Goal: Navigation & Orientation: Find specific page/section

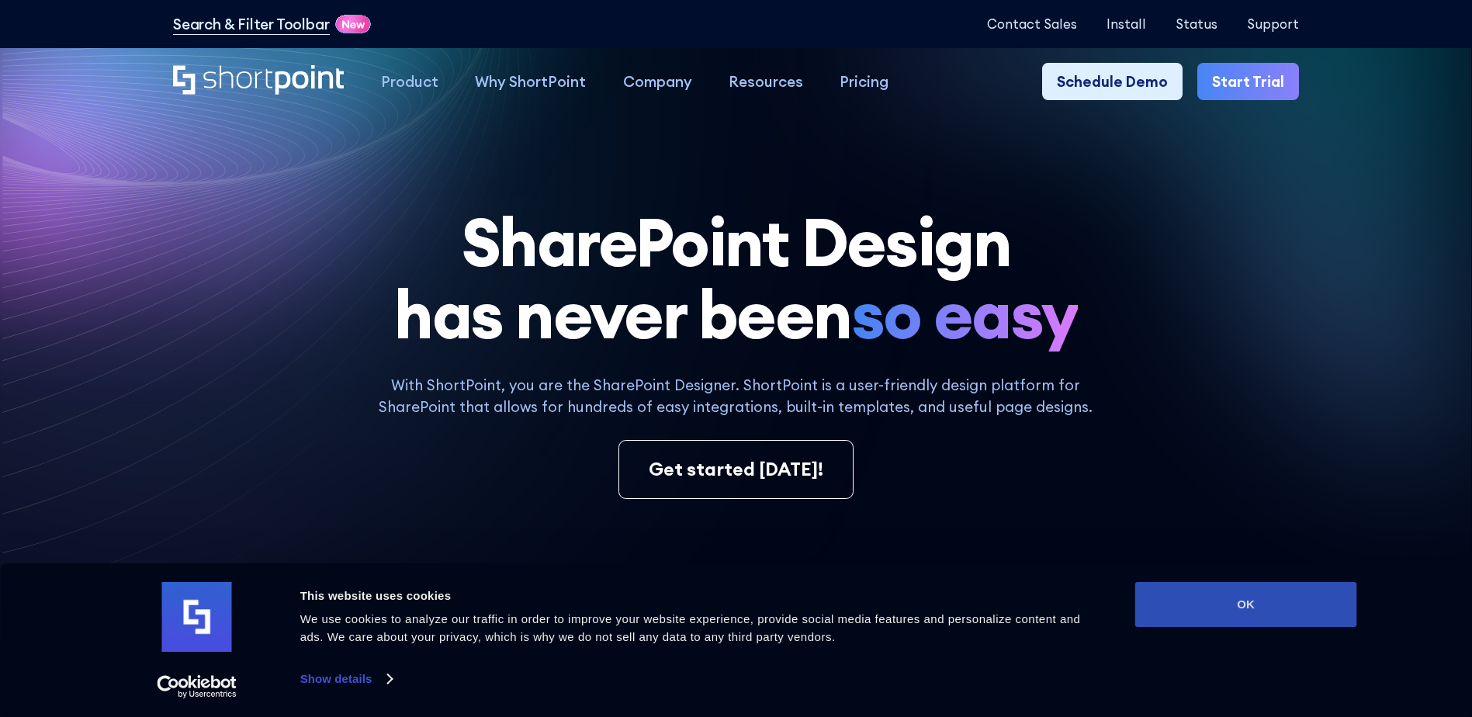
click at [1256, 599] on button "OK" at bounding box center [1246, 604] width 222 height 45
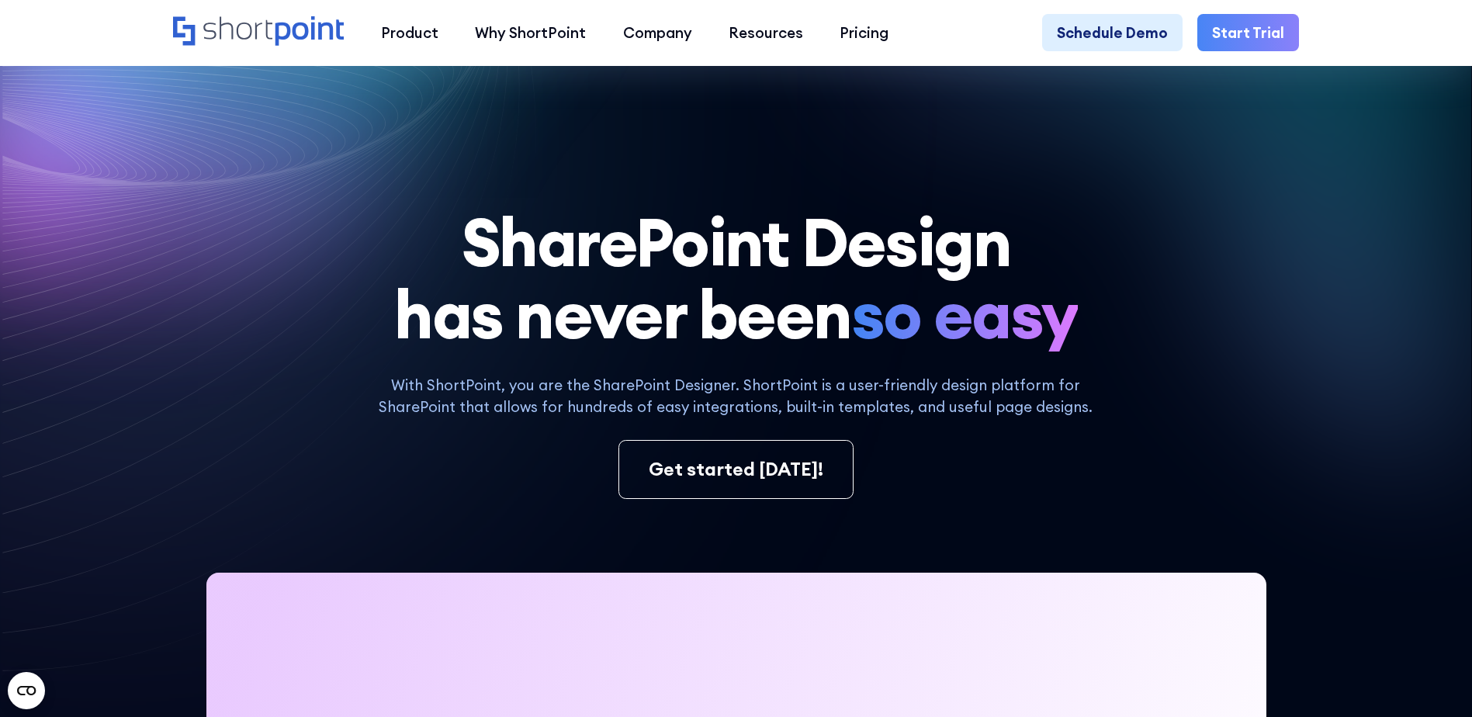
drag, startPoint x: 792, startPoint y: 534, endPoint x: 549, endPoint y: 179, distance: 429.9
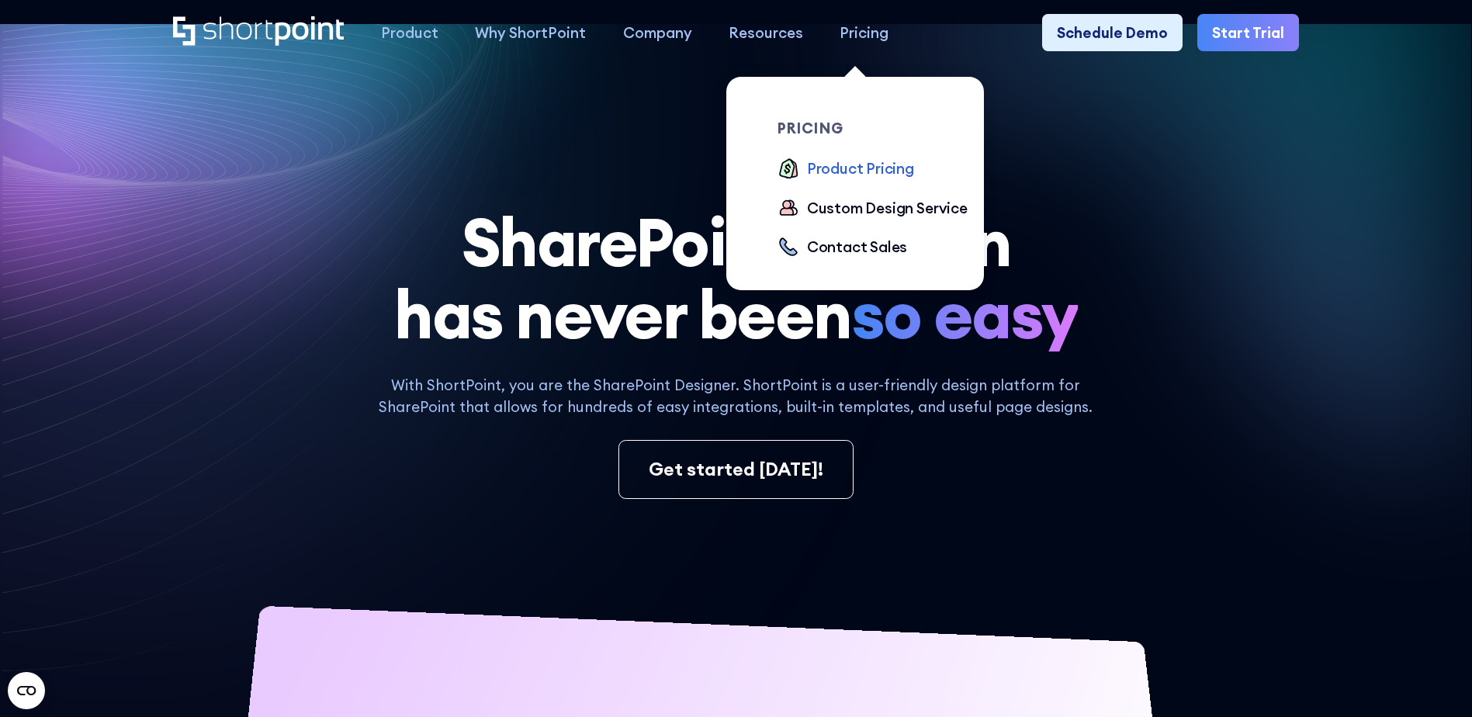
click at [861, 179] on div "Product Pricing" at bounding box center [860, 169] width 107 height 22
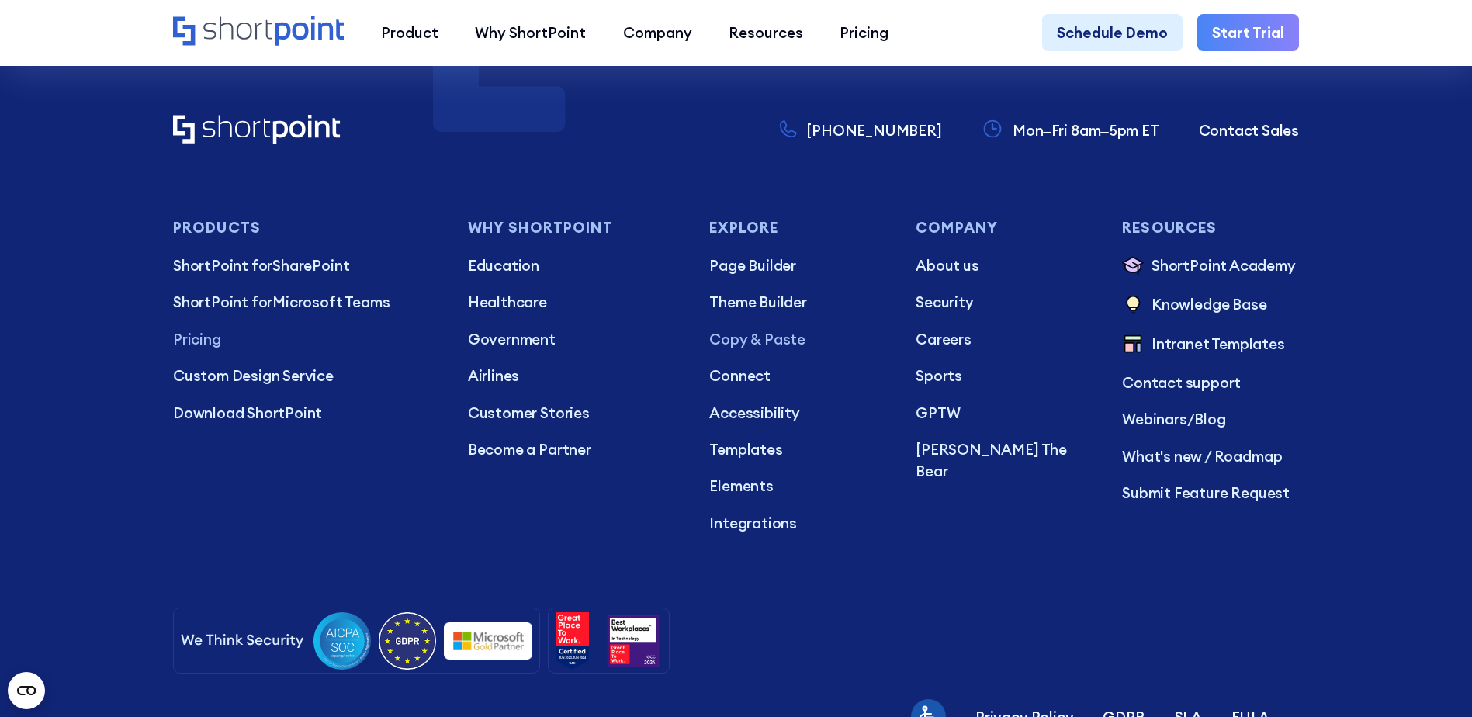
scroll to position [4434, 0]
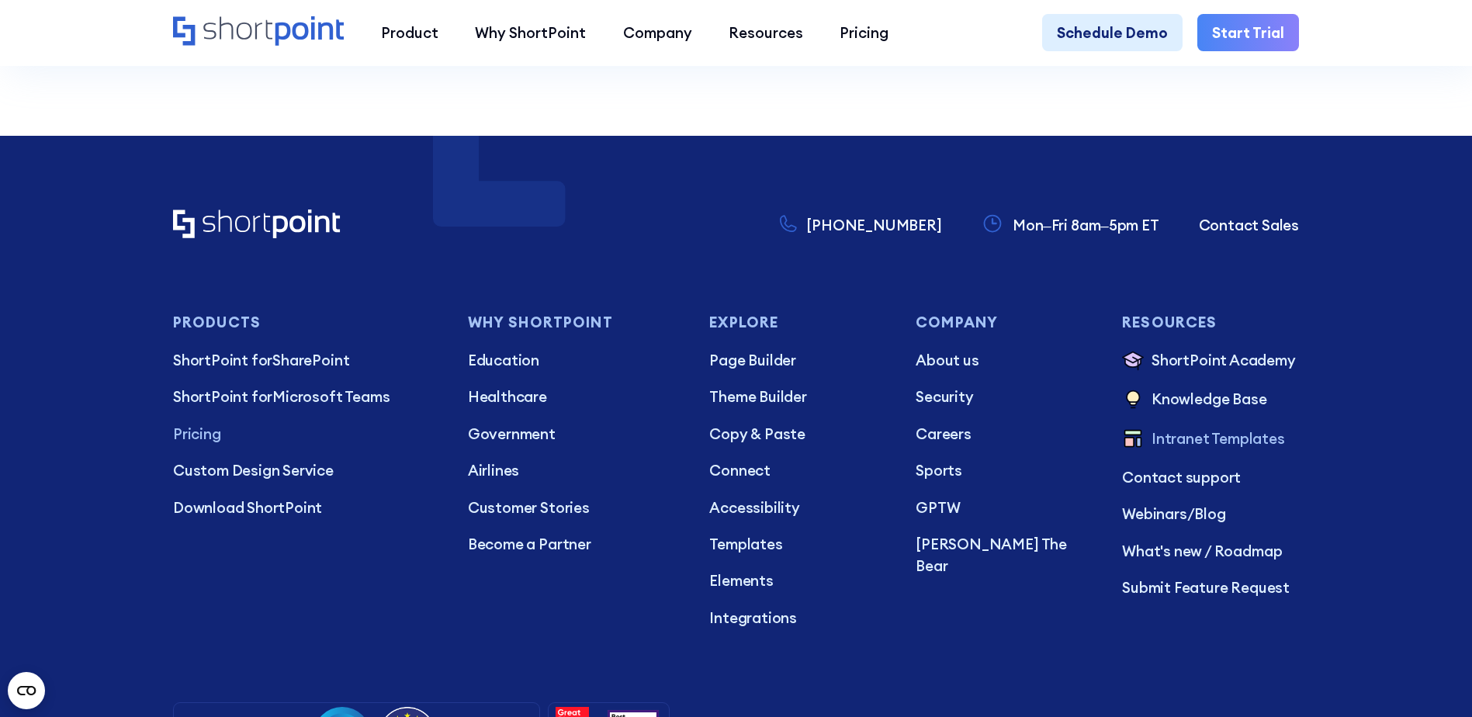
click at [1241, 439] on p "Intranet Templates" at bounding box center [1218, 440] width 133 height 24
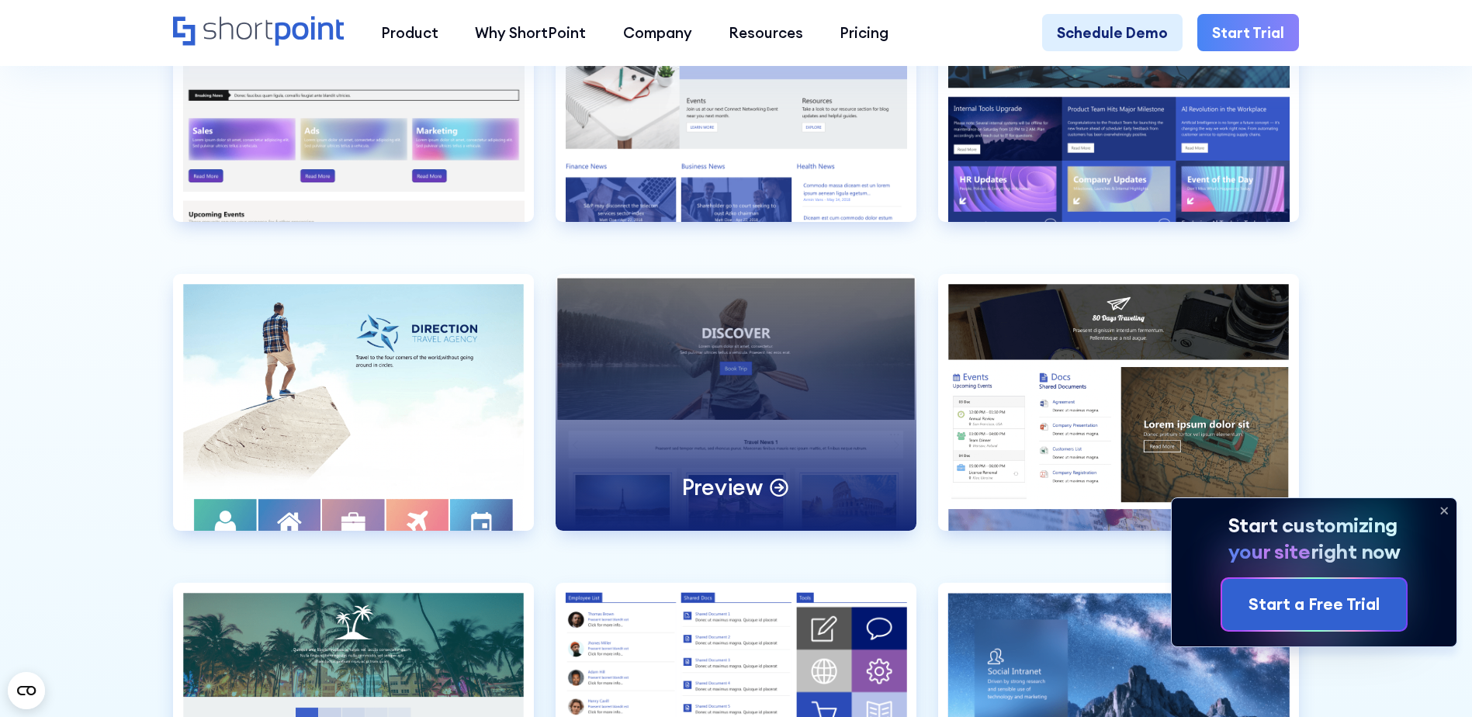
scroll to position [4501, 0]
